Goal: Task Accomplishment & Management: Manage account settings

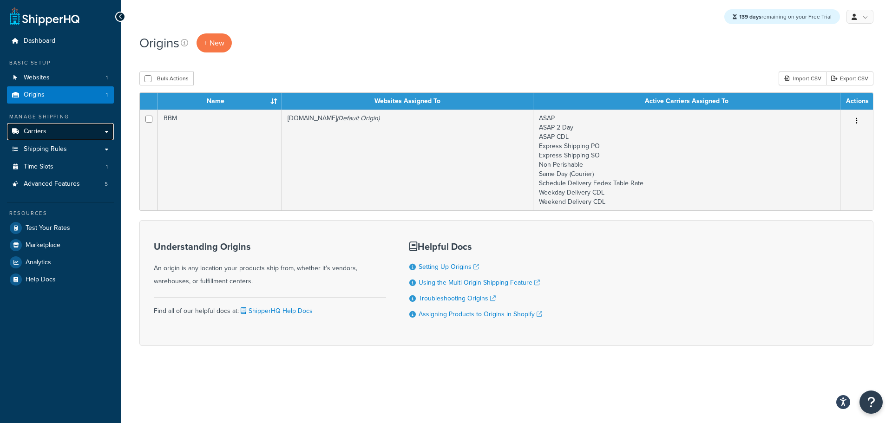
click at [50, 132] on link "Carriers" at bounding box center [60, 131] width 107 height 17
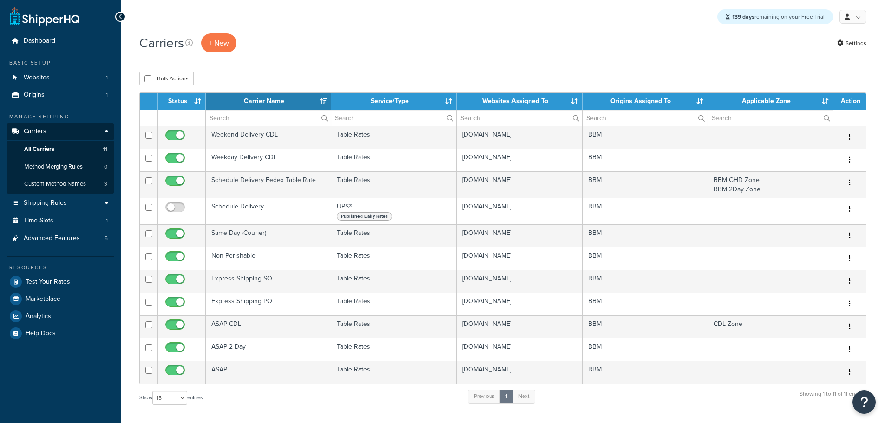
select select "15"
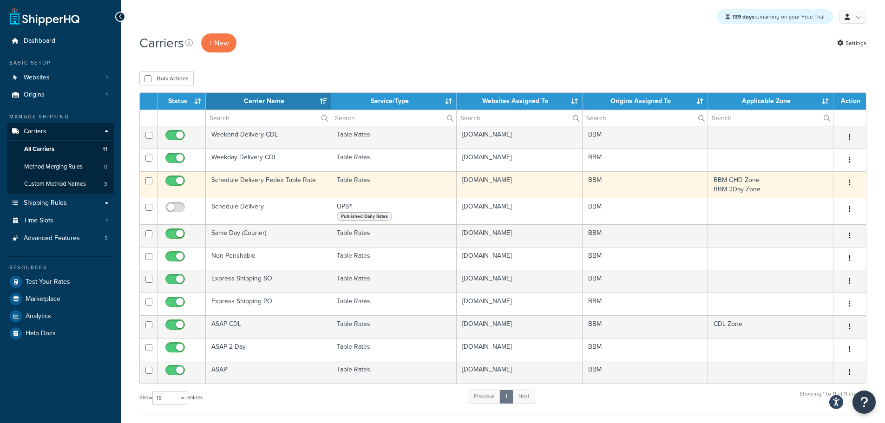
click at [251, 180] on td "Schedule Delivery Fedex Table Rate" at bounding box center [268, 184] width 125 height 26
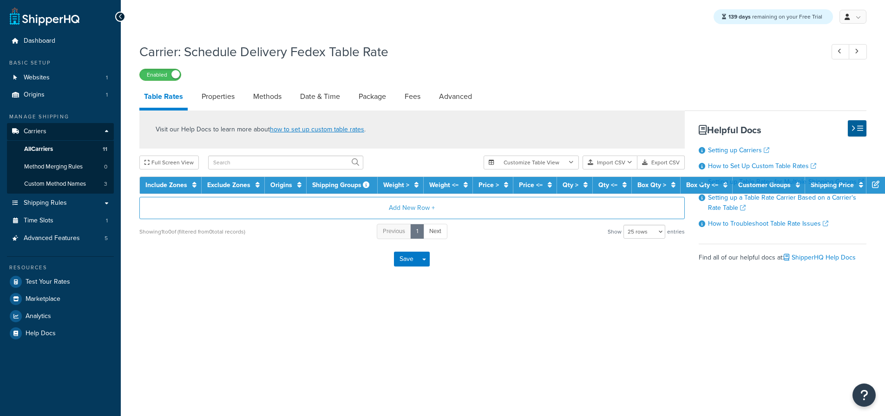
select select "25"
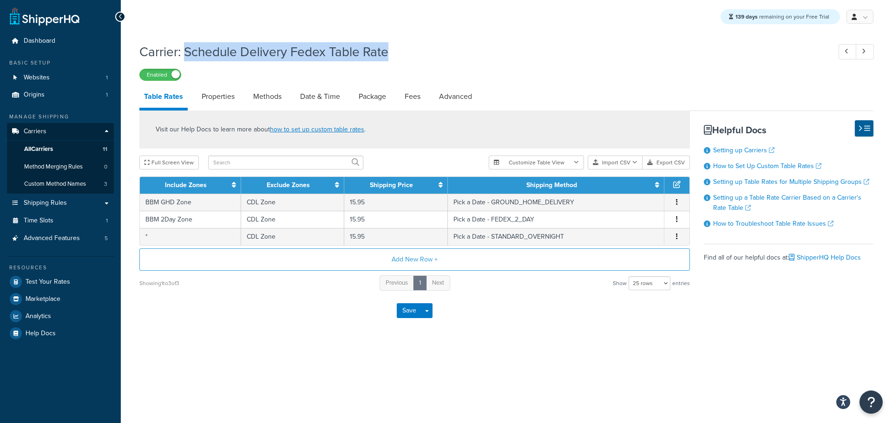
drag, startPoint x: 397, startPoint y: 53, endPoint x: 188, endPoint y: 54, distance: 208.5
click at [188, 54] on h1 "Carrier: Schedule Delivery Fedex Table Rate" at bounding box center [480, 52] width 682 height 18
copy h1 "Schedule Delivery Fedex Table Rate"
click at [320, 102] on link "Date & Time" at bounding box center [319, 96] width 49 height 22
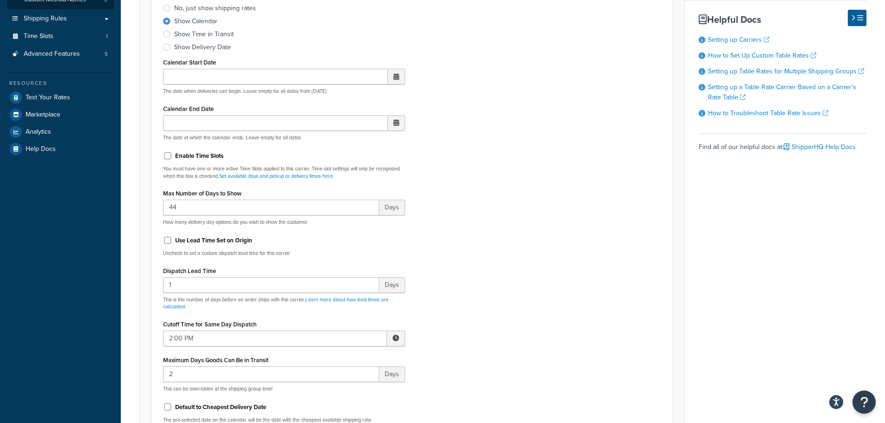
scroll to position [186, 0]
drag, startPoint x: 179, startPoint y: 285, endPoint x: 139, endPoint y: 284, distance: 39.5
drag, startPoint x: 166, startPoint y: 243, endPoint x: 200, endPoint y: 248, distance: 34.7
click at [166, 242] on input "Use Lead Time Set on Origin" at bounding box center [167, 238] width 9 height 7
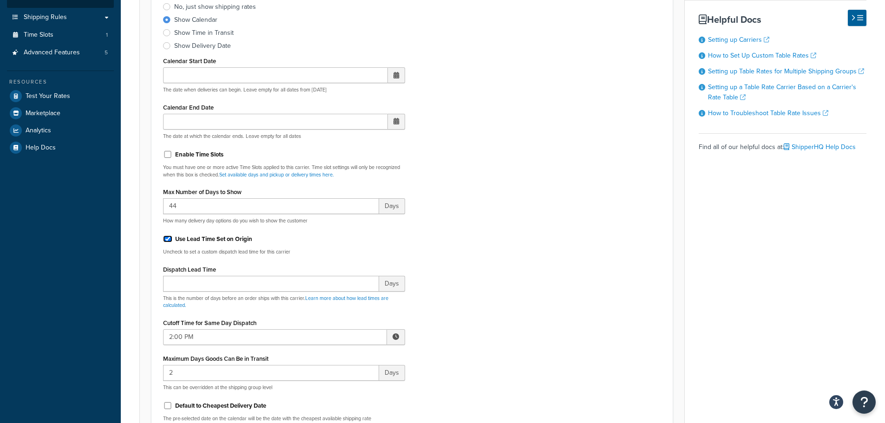
checkbox input "true"
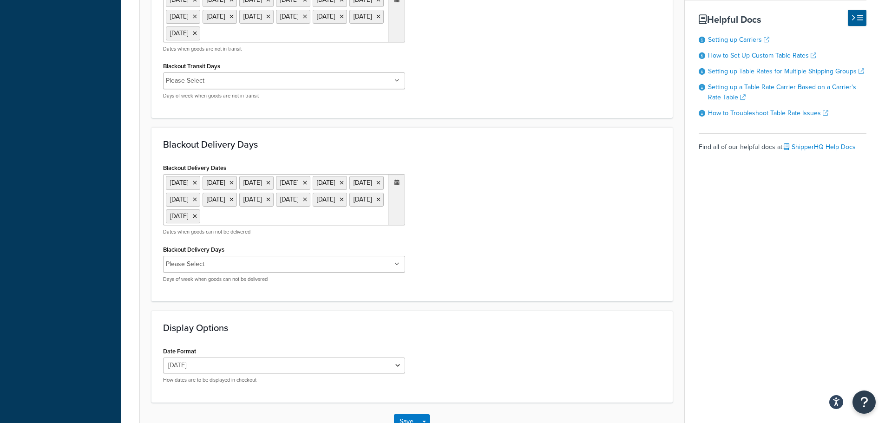
scroll to position [738, 0]
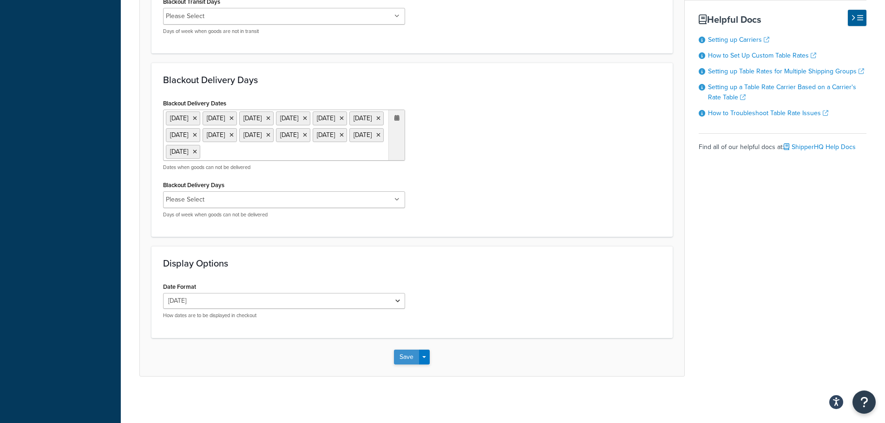
click at [405, 360] on button "Save" at bounding box center [406, 357] width 25 height 15
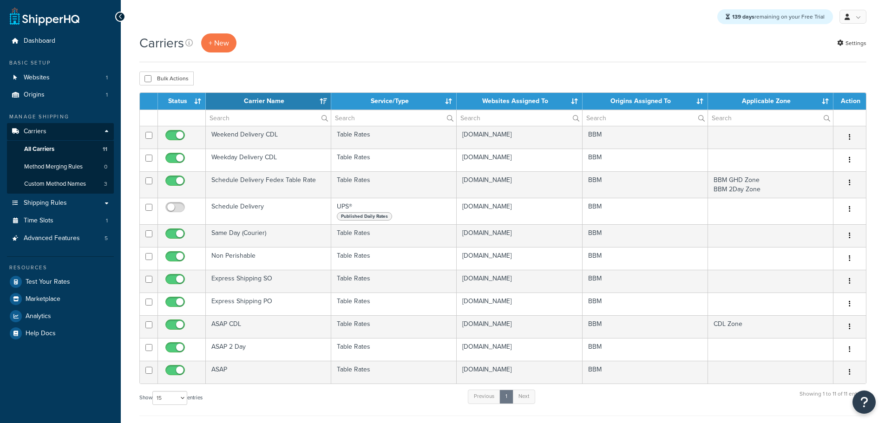
select select "15"
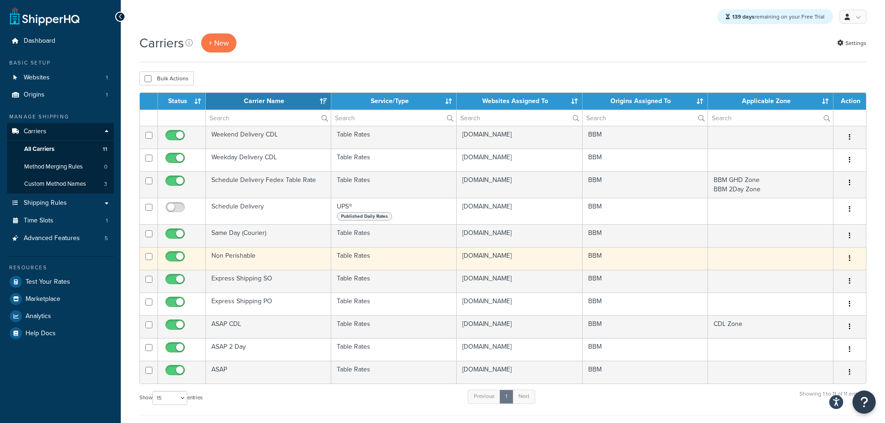
click at [247, 256] on td "Non Perishable" at bounding box center [268, 258] width 125 height 23
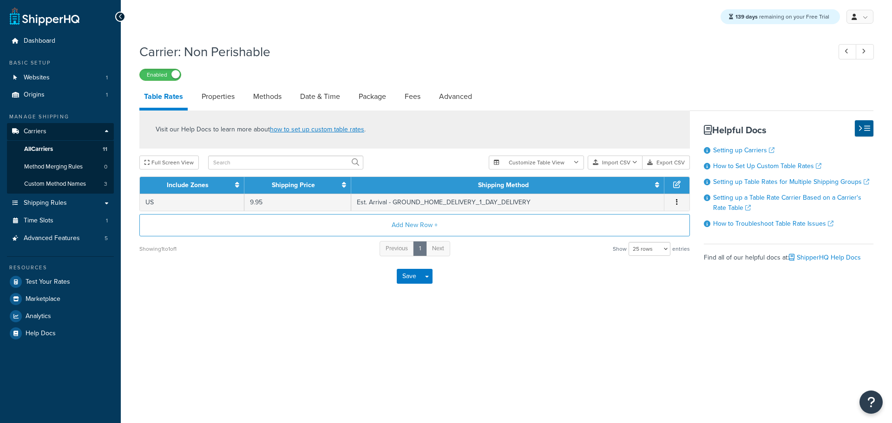
select select "25"
click at [274, 103] on link "Methods" at bounding box center [267, 96] width 38 height 22
select select "25"
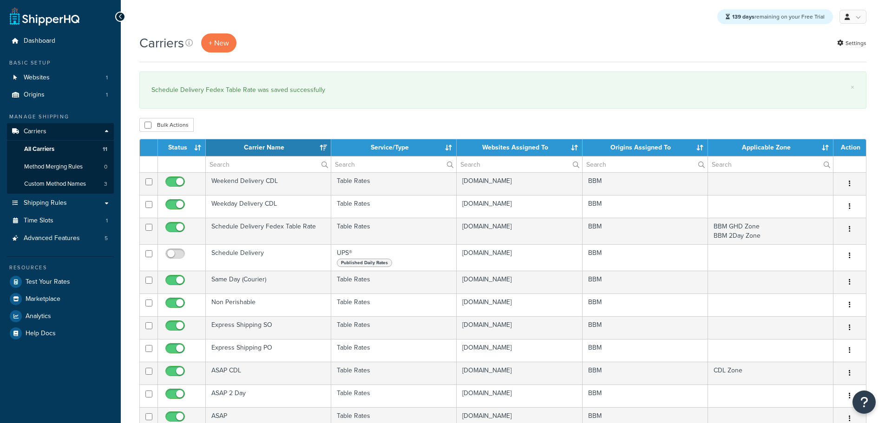
select select "15"
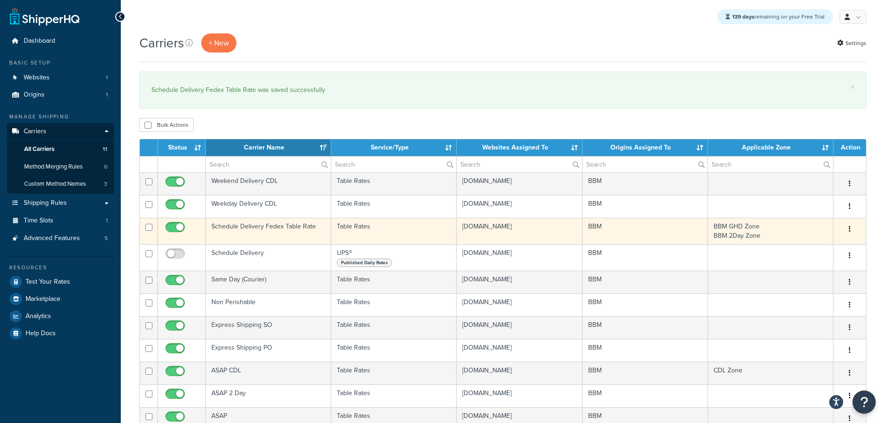
click at [240, 225] on td "Schedule Delivery Fedex Table Rate" at bounding box center [268, 231] width 125 height 26
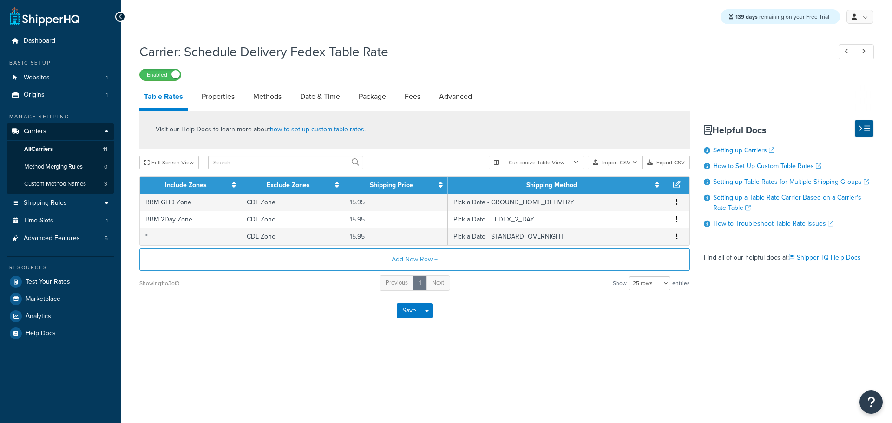
select select "25"
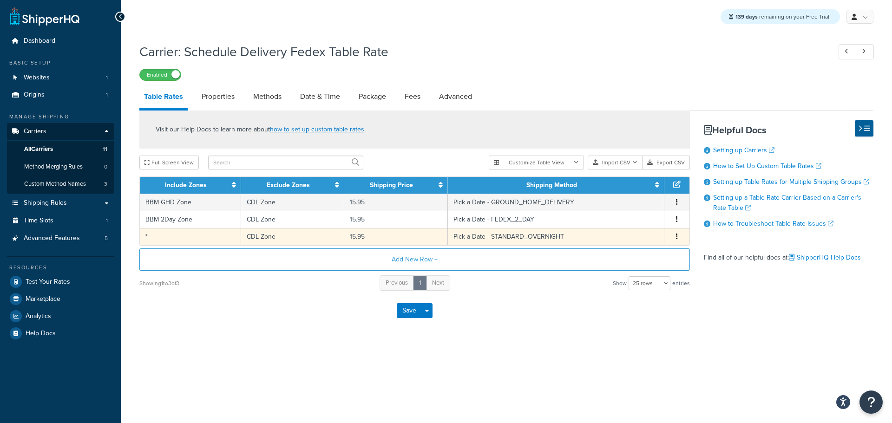
click at [231, 239] on td "*" at bounding box center [190, 236] width 101 height 17
select select "181496"
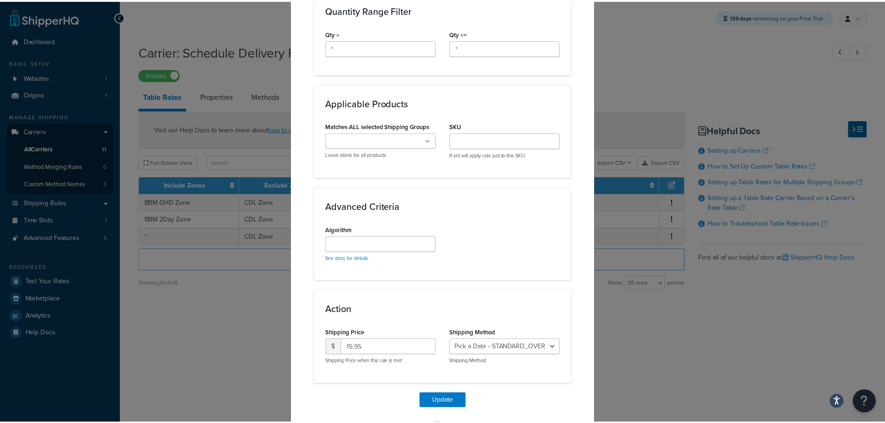
scroll to position [469, 0]
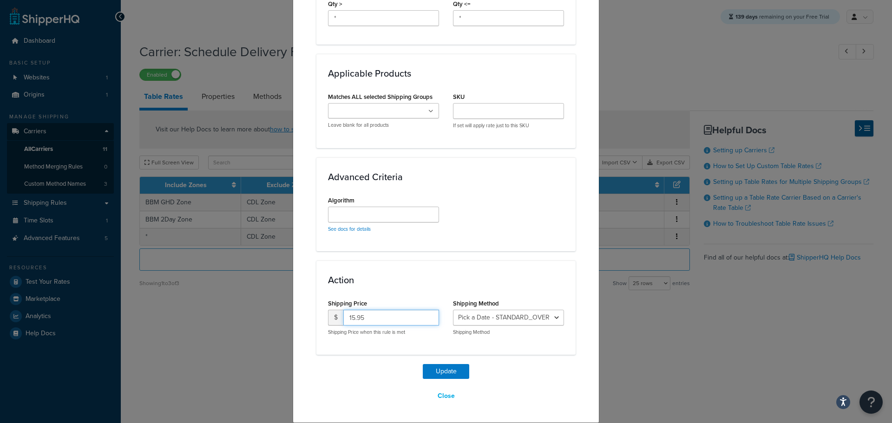
drag, startPoint x: 366, startPoint y: 319, endPoint x: 268, endPoint y: 316, distance: 98.0
click at [268, 316] on div "Update Table Rate Applicable Zones See examples and learn more about how includ…" at bounding box center [446, 211] width 892 height 423
type input "24.95"
click at [444, 370] on button "Update" at bounding box center [446, 371] width 46 height 15
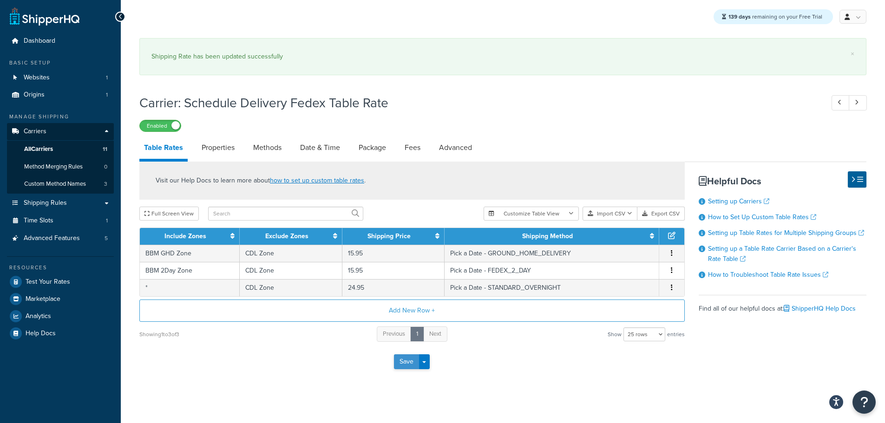
click at [407, 364] on button "Save" at bounding box center [406, 361] width 25 height 15
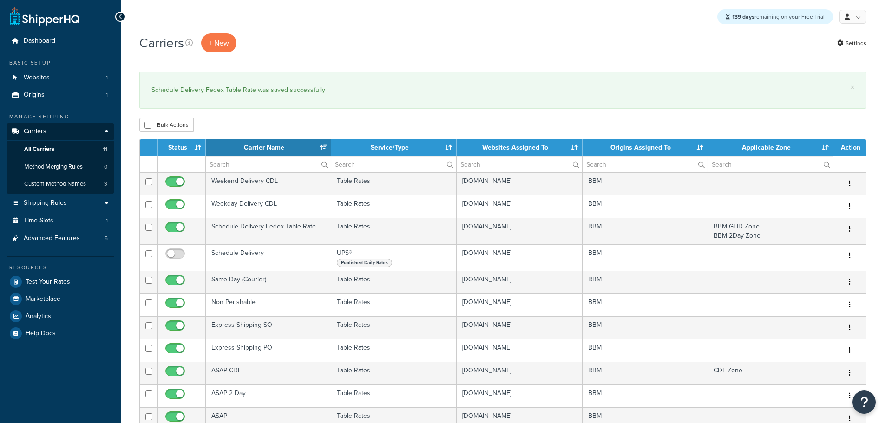
select select "15"
click at [54, 278] on span "Test Your Rates" at bounding box center [48, 282] width 45 height 8
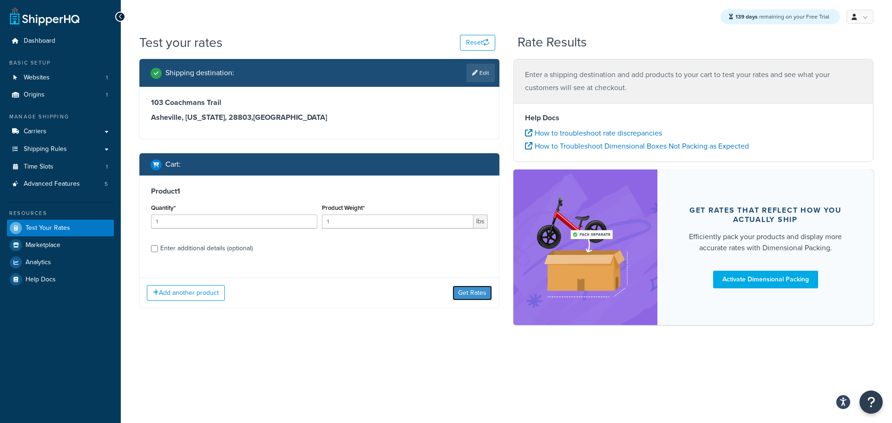
click at [457, 288] on button "Get Rates" at bounding box center [471, 293] width 39 height 15
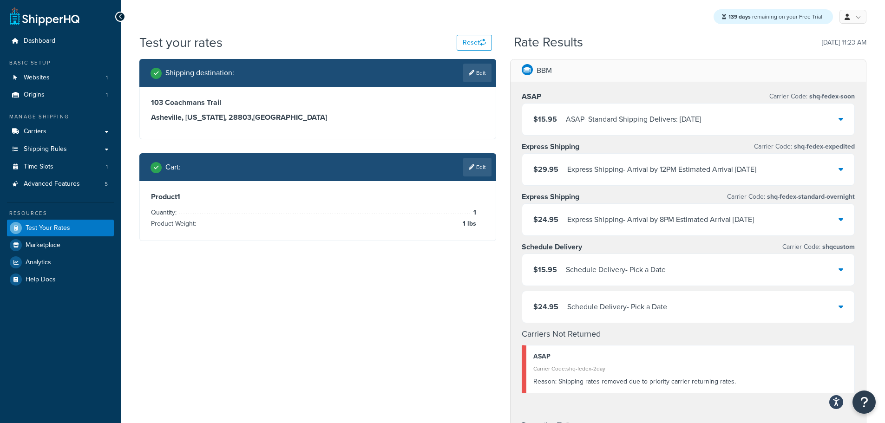
click at [667, 275] on div "$15.95 Schedule Delivery - Pick a Date" at bounding box center [688, 270] width 333 height 32
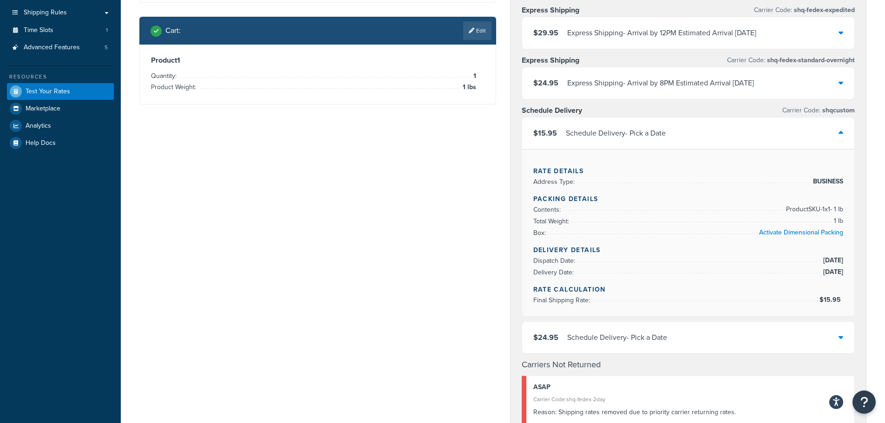
scroll to position [139, 0]
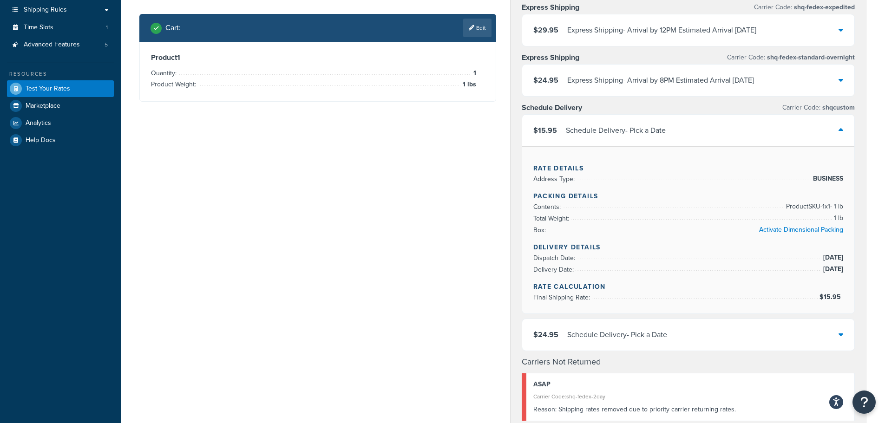
click at [670, 336] on div "$24.95 Schedule Delivery - Pick a Date" at bounding box center [688, 335] width 333 height 32
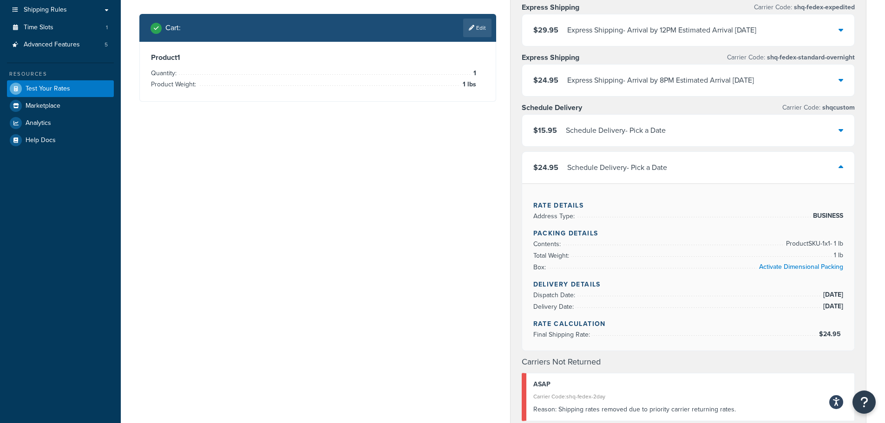
click at [640, 131] on div "Schedule Delivery - Pick a Date" at bounding box center [616, 130] width 100 height 13
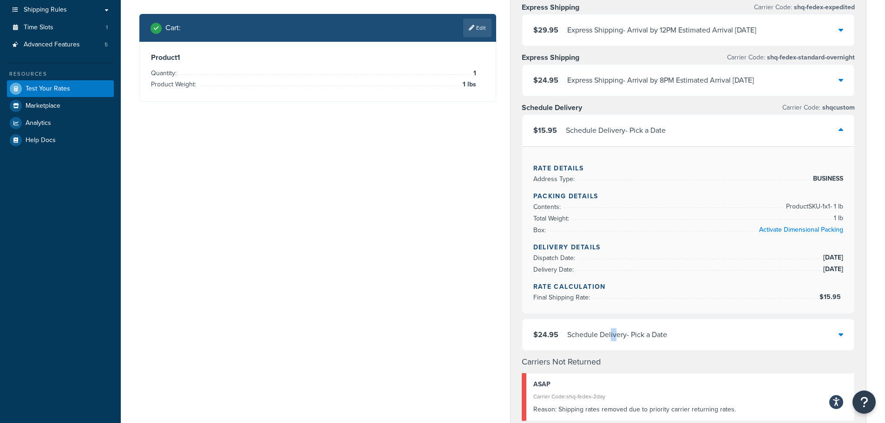
click at [615, 343] on div "$24.95 Schedule Delivery - Pick a Date" at bounding box center [688, 335] width 333 height 32
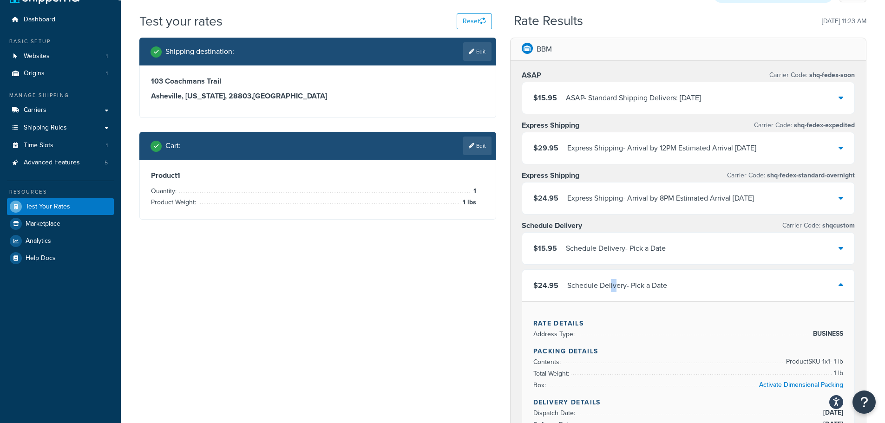
scroll to position [0, 0]
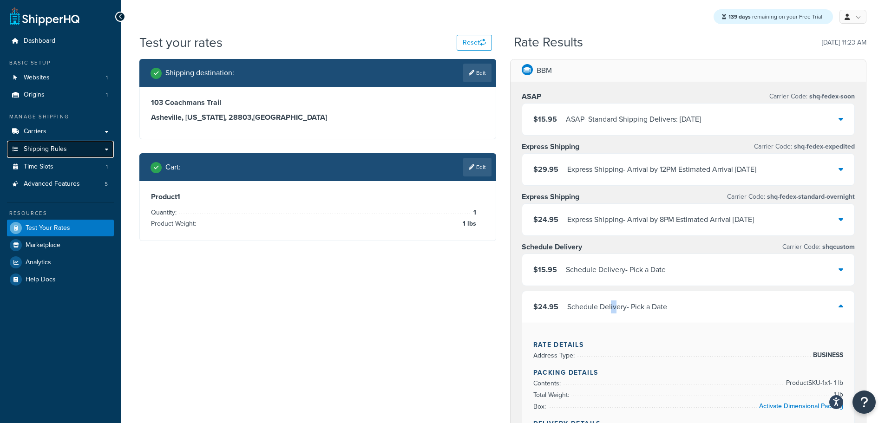
click at [56, 150] on span "Shipping Rules" at bounding box center [45, 149] width 43 height 8
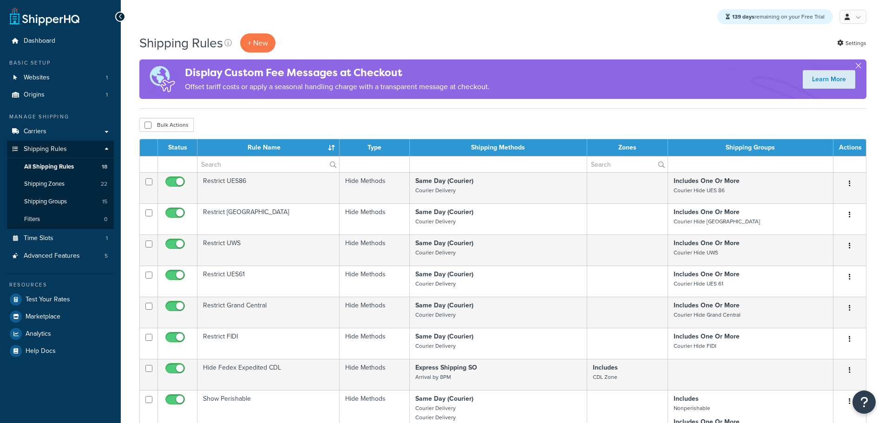
select select "25"
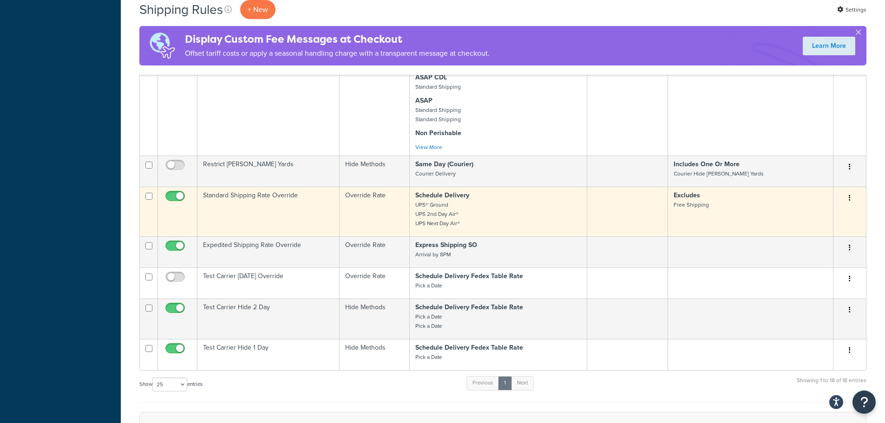
scroll to position [697, 0]
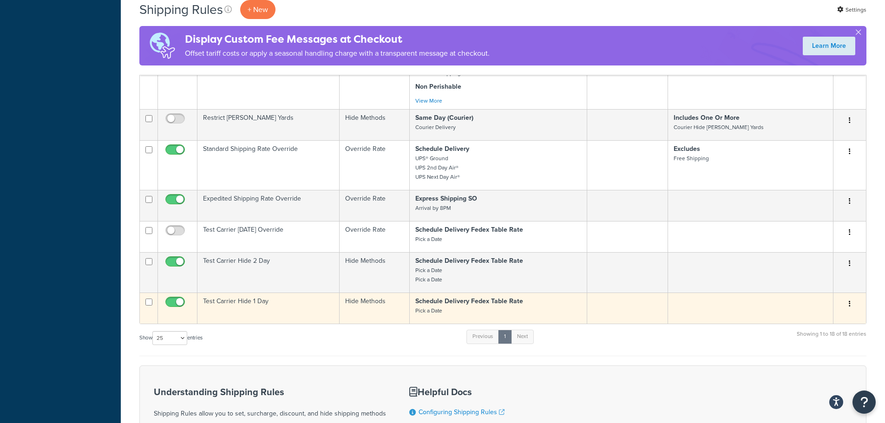
click at [173, 301] on input "checkbox" at bounding box center [176, 305] width 26 height 12
checkbox input "false"
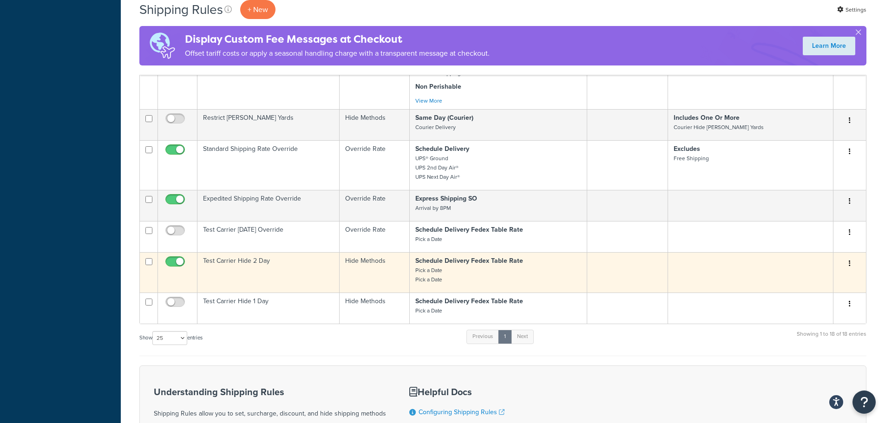
click at [169, 260] on input "checkbox" at bounding box center [176, 264] width 26 height 12
checkbox input "false"
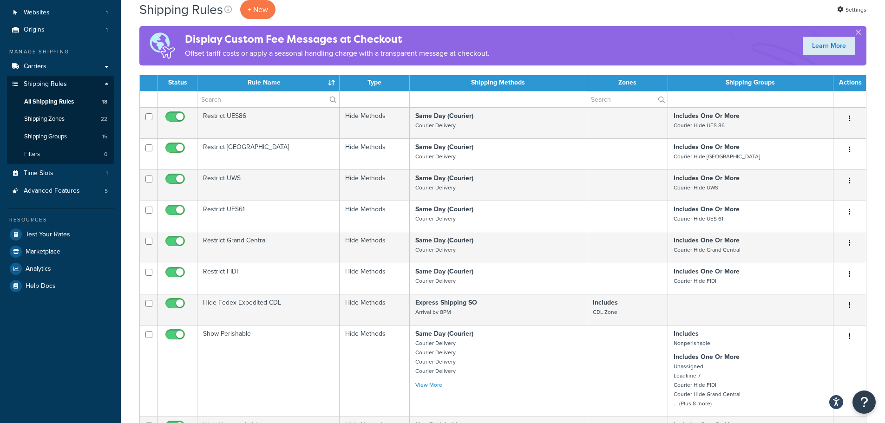
scroll to position [0, 0]
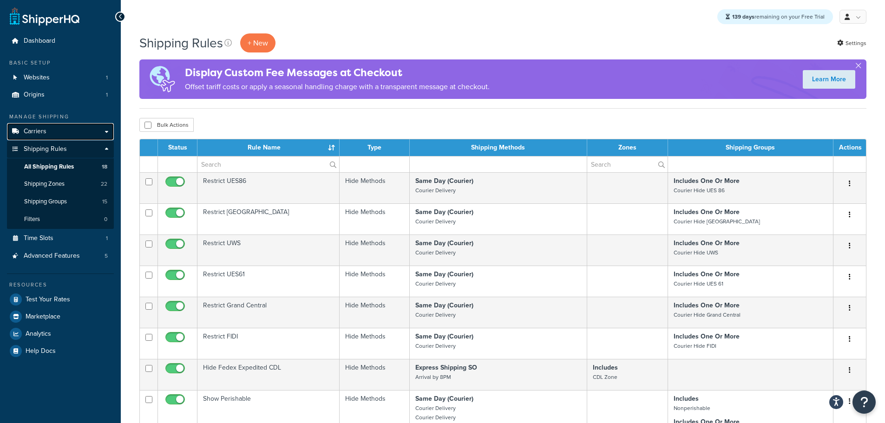
click at [40, 135] on span "Carriers" at bounding box center [35, 132] width 23 height 8
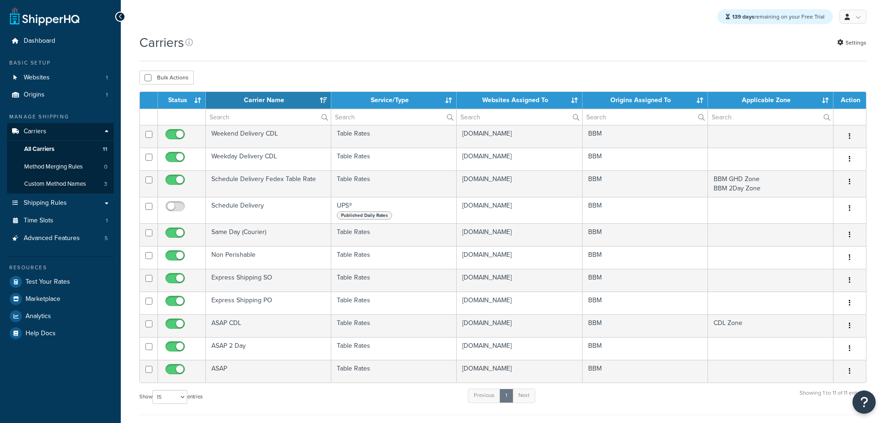
select select "15"
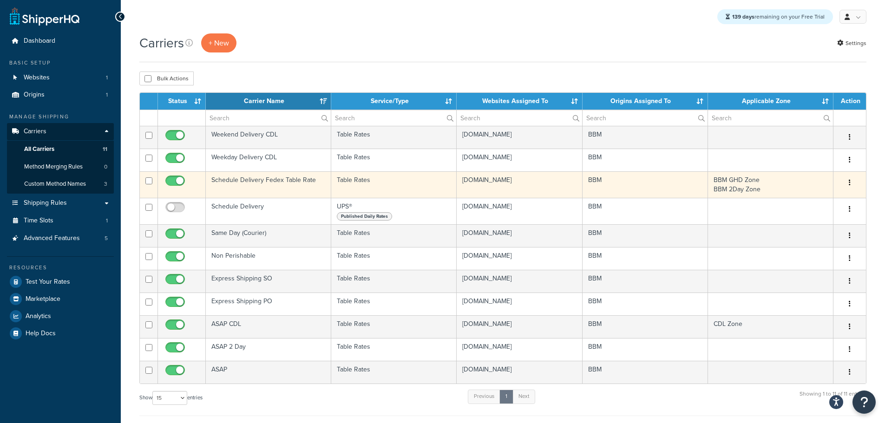
click at [261, 181] on td "Schedule Delivery Fedex Table Rate" at bounding box center [268, 184] width 125 height 26
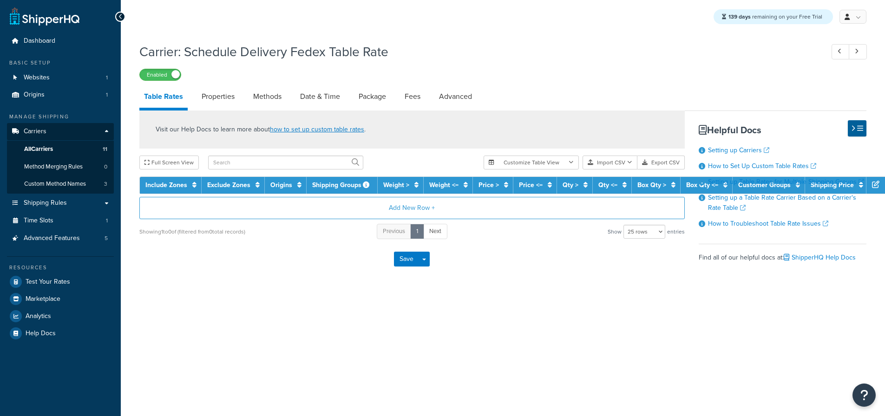
select select "25"
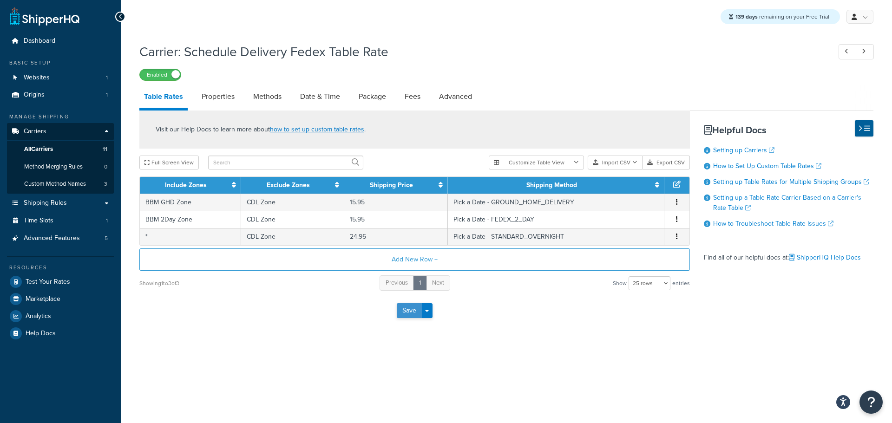
click at [405, 317] on button "Save" at bounding box center [409, 310] width 25 height 15
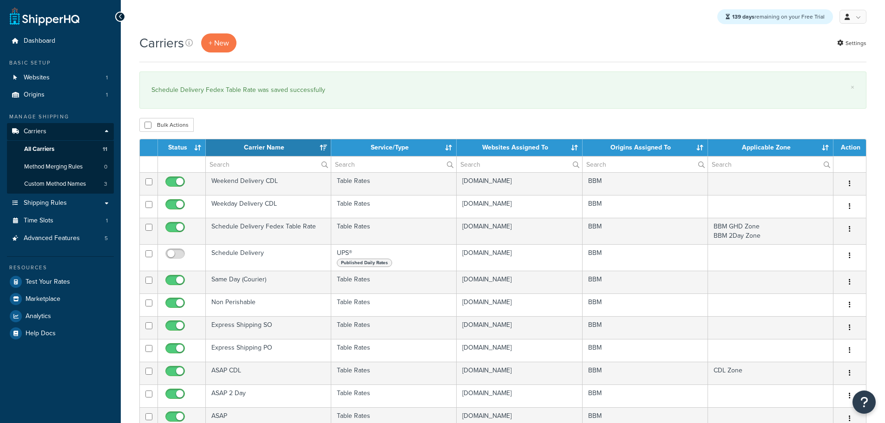
select select "15"
click at [33, 279] on span "Test Your Rates" at bounding box center [48, 282] width 45 height 8
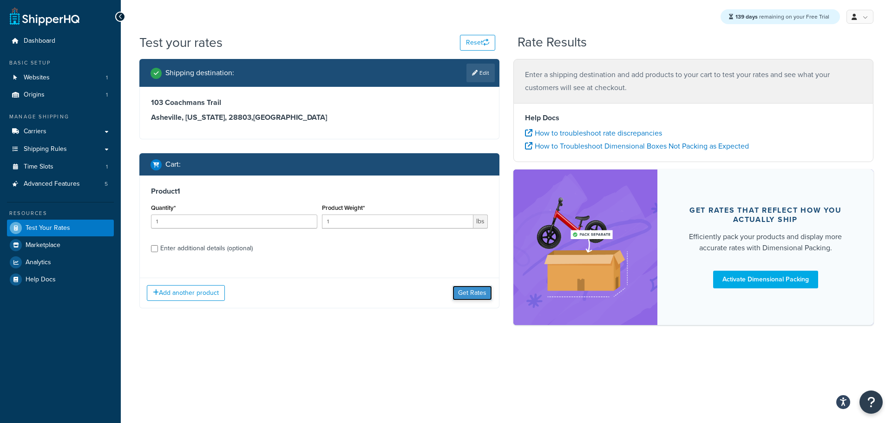
click at [466, 297] on button "Get Rates" at bounding box center [471, 293] width 39 height 15
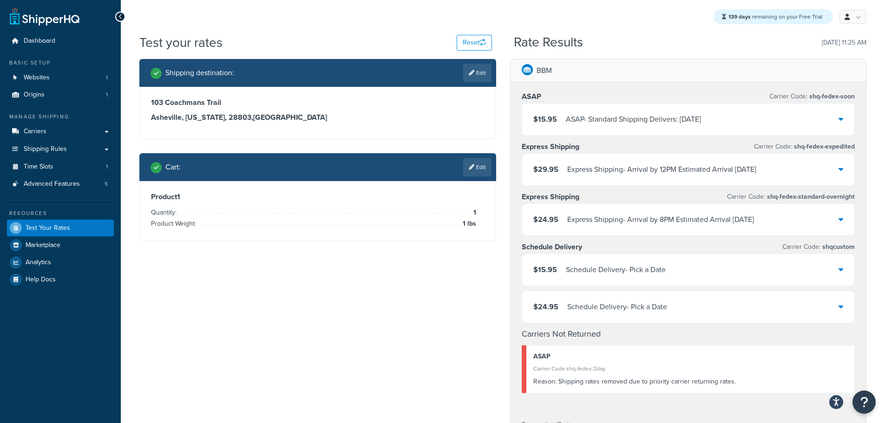
click at [641, 304] on div "Schedule Delivery - Pick a Date" at bounding box center [617, 306] width 100 height 13
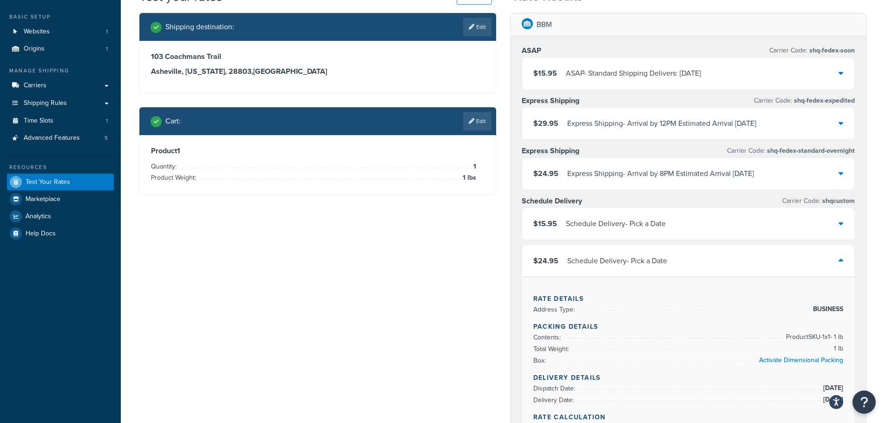
scroll to position [93, 0]
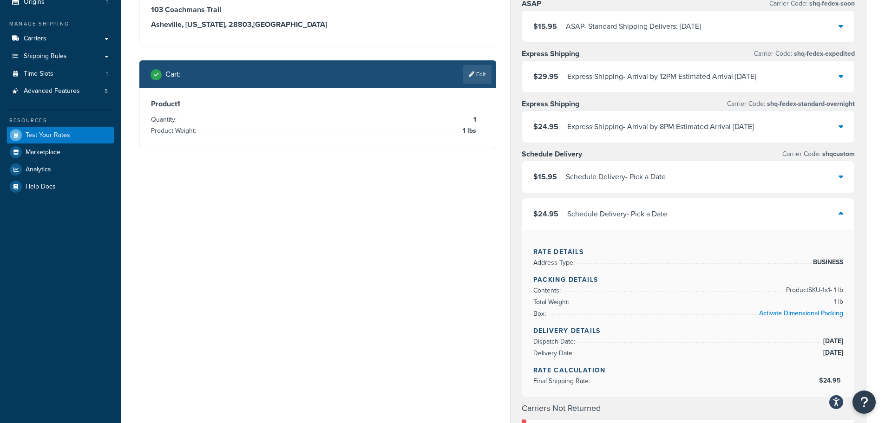
click at [666, 178] on div "Schedule Delivery - Pick a Date" at bounding box center [616, 176] width 100 height 13
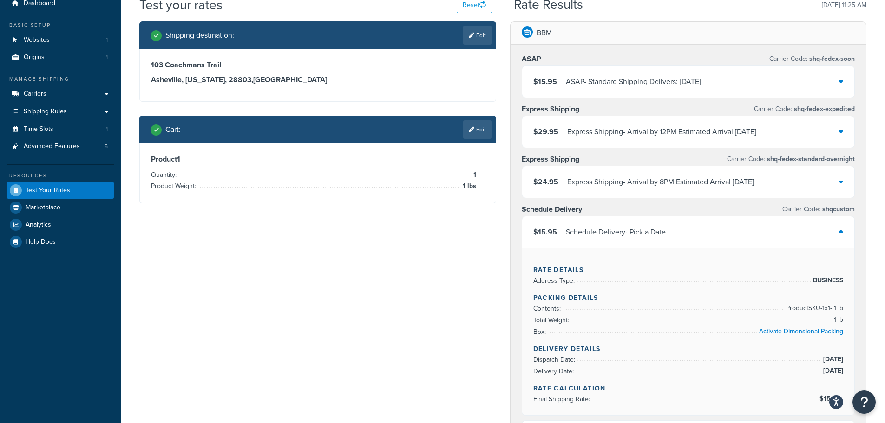
scroll to position [0, 0]
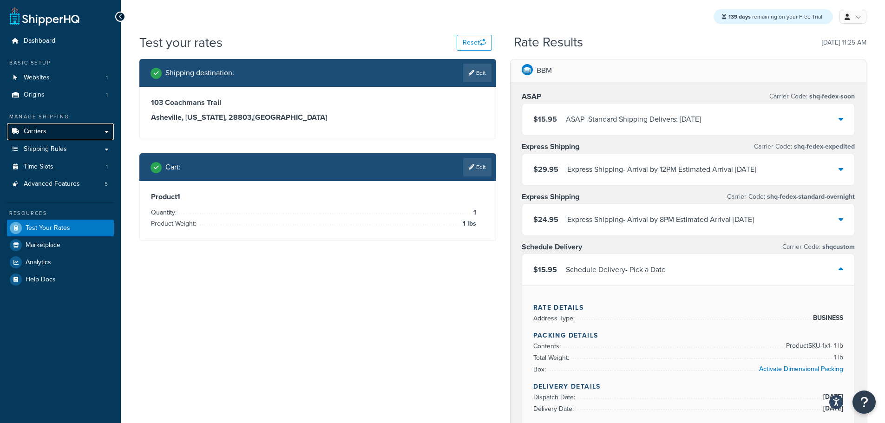
click at [54, 135] on link "Carriers" at bounding box center [60, 131] width 107 height 17
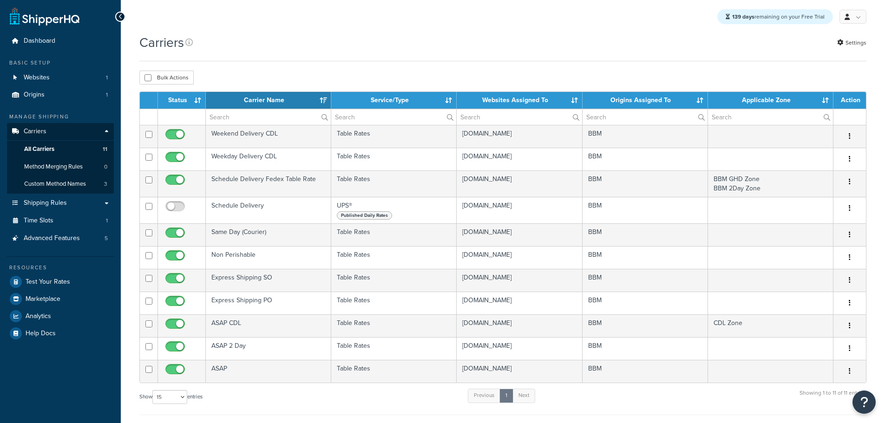
select select "15"
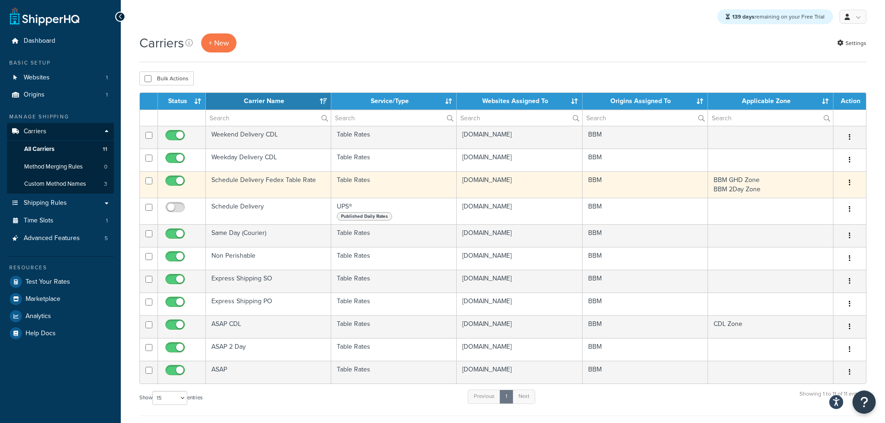
click at [239, 181] on td "Schedule Delivery Fedex Table Rate" at bounding box center [268, 184] width 125 height 26
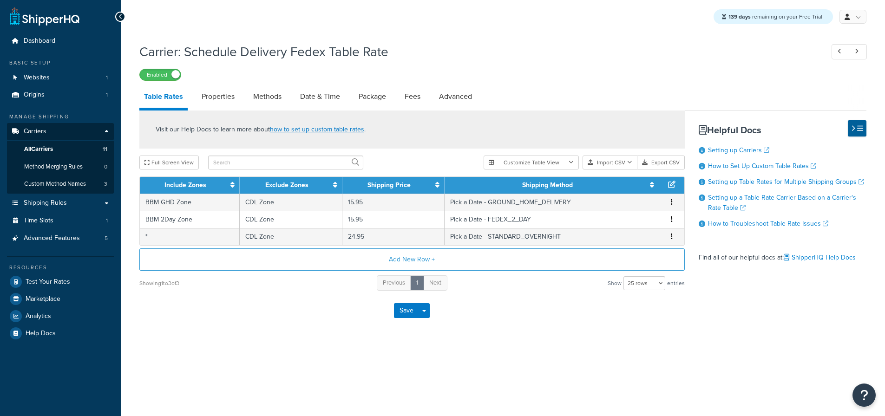
select select "25"
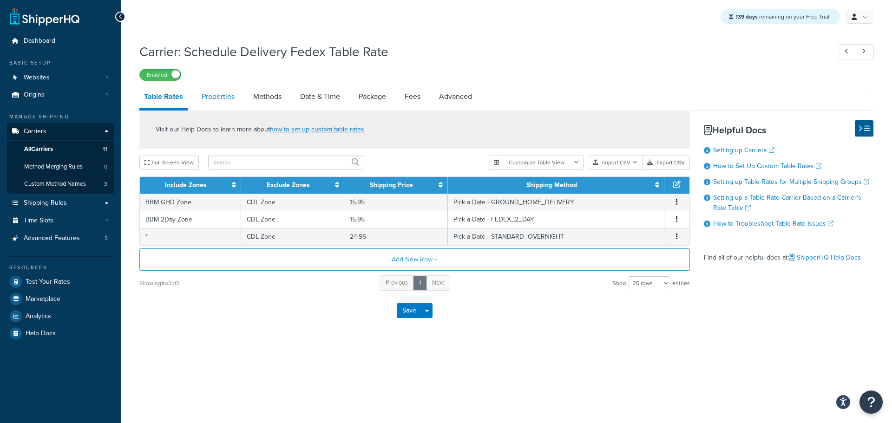
click at [218, 104] on link "Properties" at bounding box center [218, 96] width 42 height 22
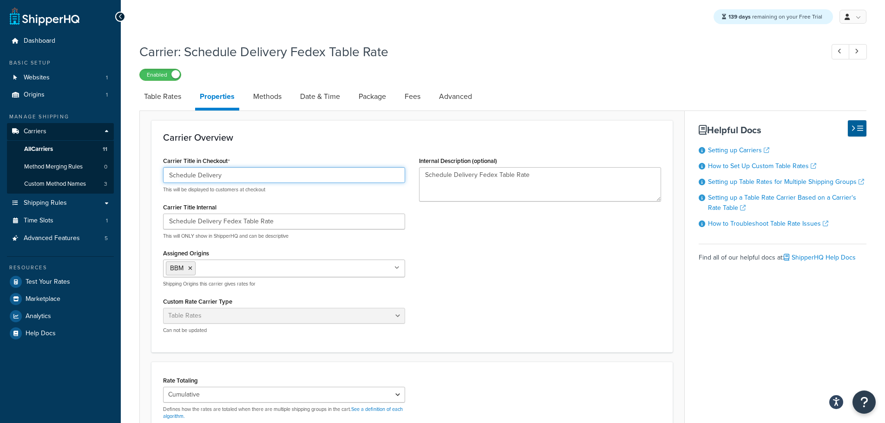
click at [183, 176] on input "Schedule Delivery" at bounding box center [284, 175] width 242 height 16
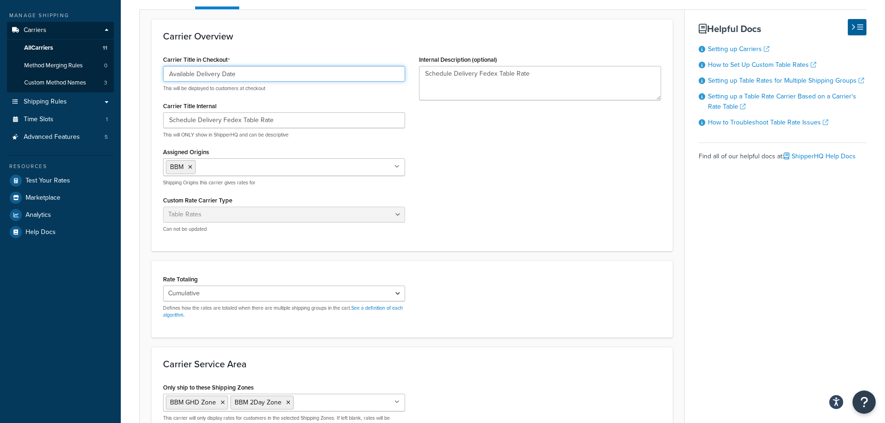
scroll to position [212, 0]
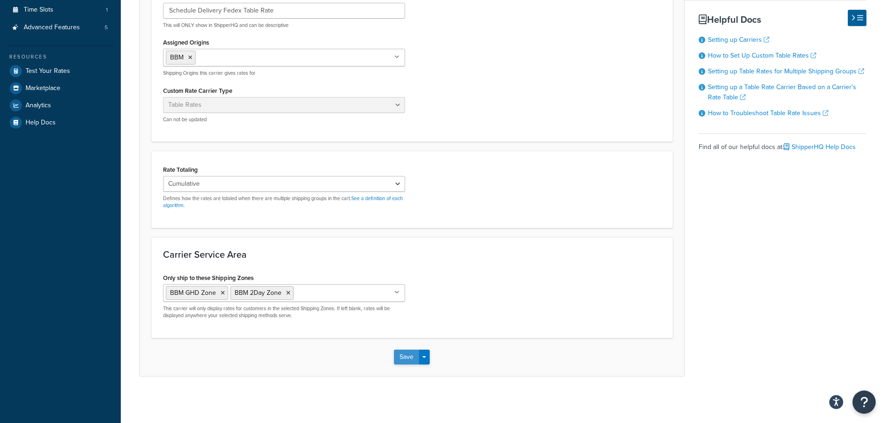
type input "Available Delivery Date"
click at [402, 356] on button "Save" at bounding box center [406, 357] width 25 height 15
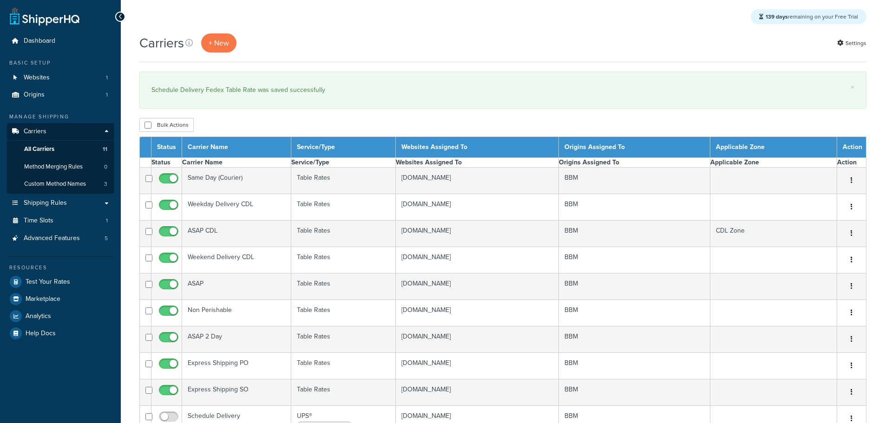
select select "15"
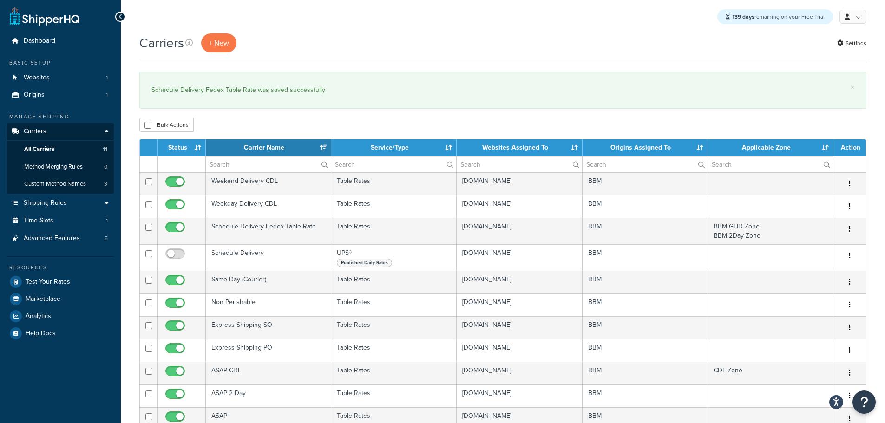
click at [651, 125] on div "Bulk Actions Duplicate [GEOGRAPHIC_DATA]" at bounding box center [502, 125] width 727 height 14
